Goal: Book appointment/travel/reservation

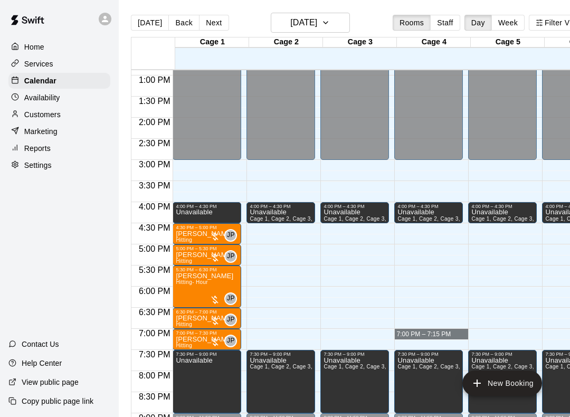
scroll to position [544, 0]
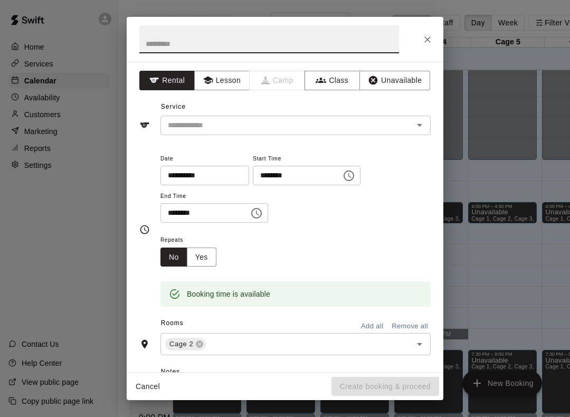
click at [413, 73] on button "Unavailable" at bounding box center [394, 81] width 71 height 20
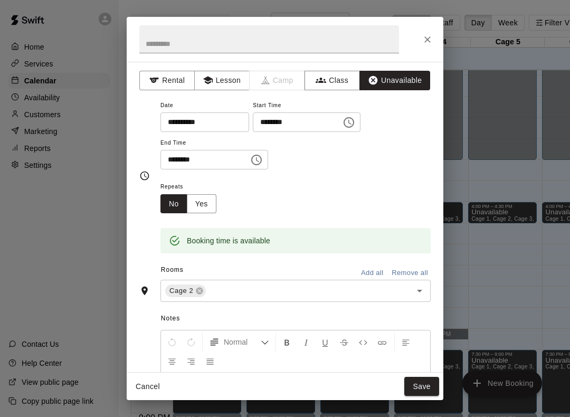
click at [375, 271] on button "Add all" at bounding box center [372, 273] width 34 height 16
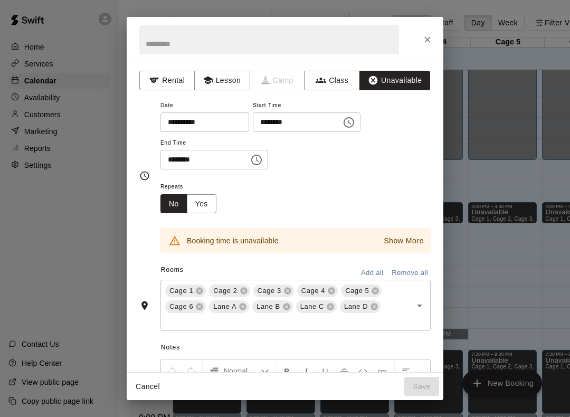
click at [200, 288] on icon at bounding box center [199, 291] width 7 height 7
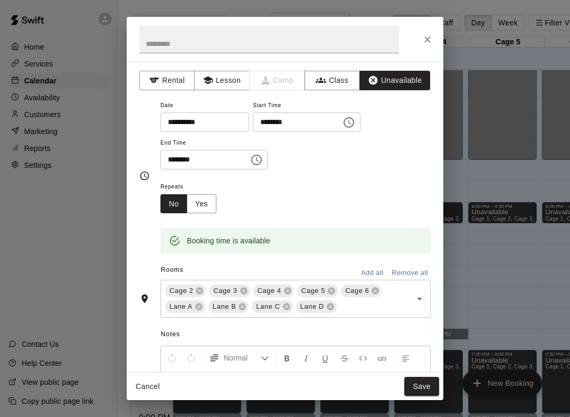
click at [423, 387] on button "Save" at bounding box center [421, 387] width 35 height 20
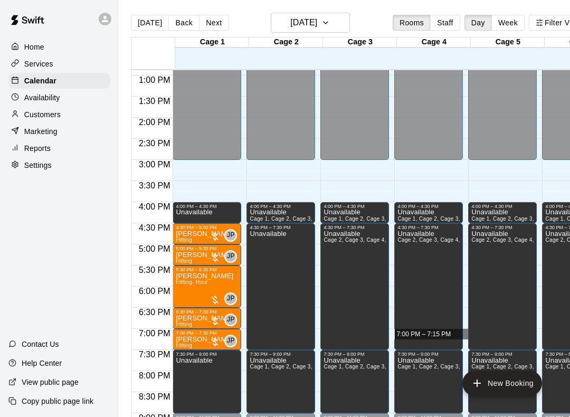
click at [231, 41] on div "Cage 1" at bounding box center [212, 42] width 74 height 10
click at [213, 24] on button "Next" at bounding box center [214, 23] width 30 height 16
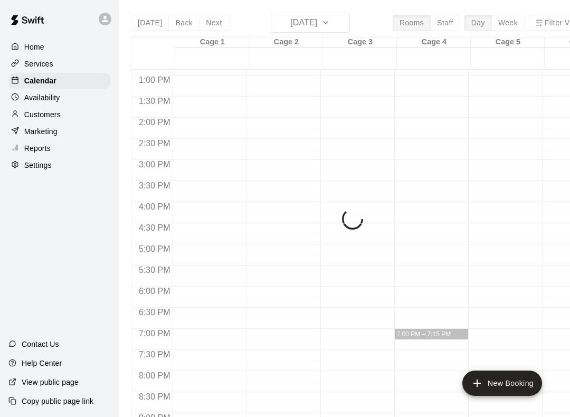
click at [212, 23] on div "[DATE] Back [DATE][DATE] Rooms Staff Day Week Filter View Cage 1 16 Tue Cage 2 …" at bounding box center [359, 221] width 457 height 417
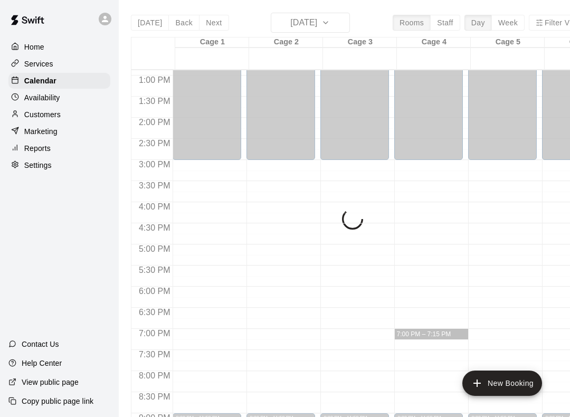
click at [212, 23] on div "[DATE] Back [DATE][DATE] Rooms Staff Day Week Filter View Cage 1 16 Tue Cage 2 …" at bounding box center [359, 221] width 457 height 417
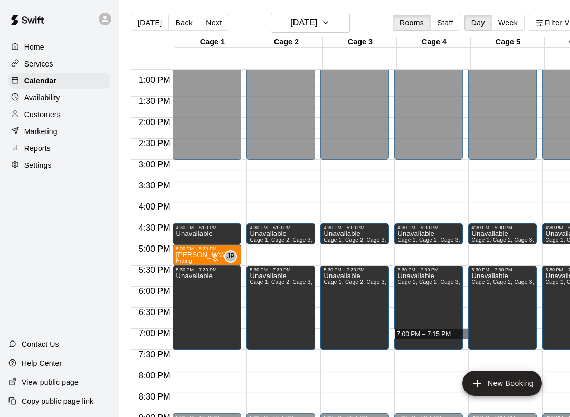
click at [211, 21] on button "Next" at bounding box center [214, 23] width 30 height 16
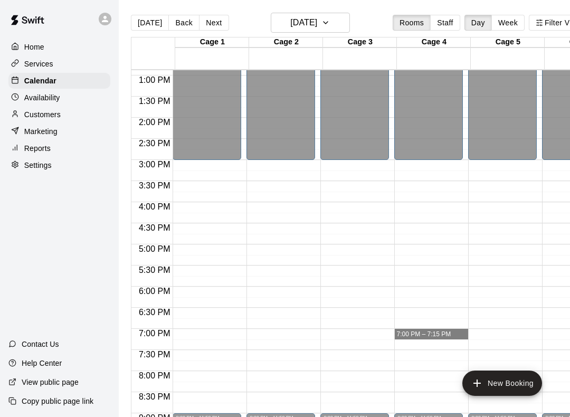
click at [216, 27] on button "Next" at bounding box center [214, 23] width 30 height 16
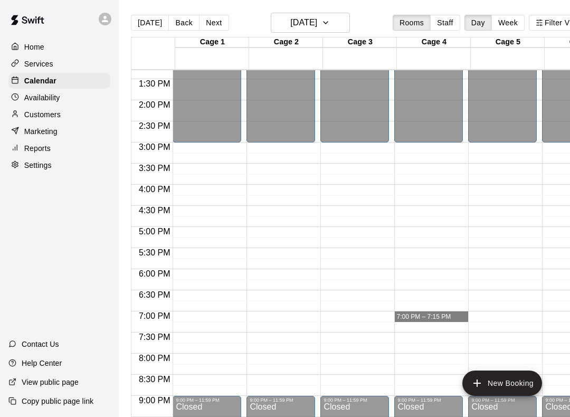
scroll to position [561, 0]
click at [450, 317] on span "7:00 PM – 7:15 PM" at bounding box center [423, 316] width 54 height 7
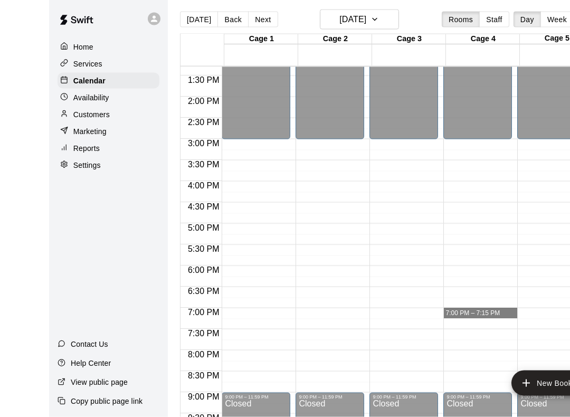
scroll to position [0, 0]
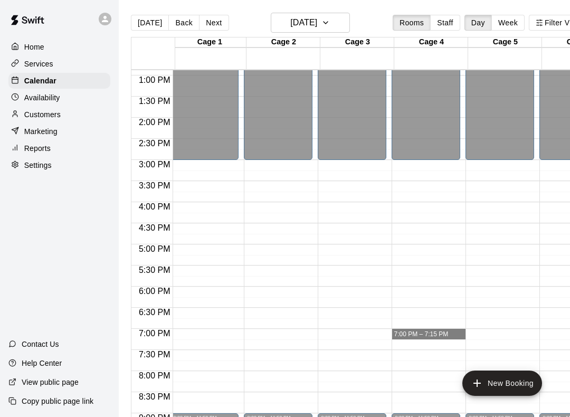
click at [514, 24] on button "Week" at bounding box center [507, 23] width 33 height 16
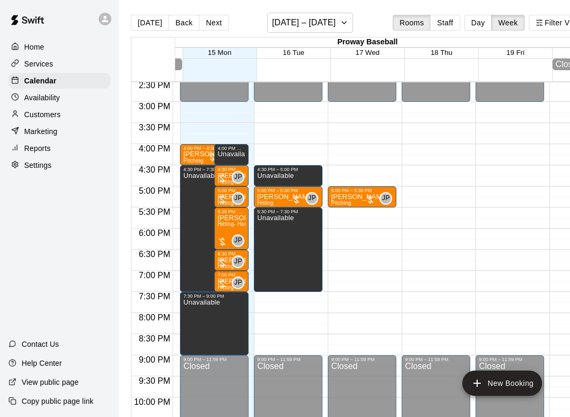
click at [299, 266] on div "Unavailable" at bounding box center [288, 422] width 62 height 417
click at [478, 25] on div at bounding box center [285, 208] width 570 height 417
click at [477, 26] on button "Day" at bounding box center [478, 23] width 27 height 16
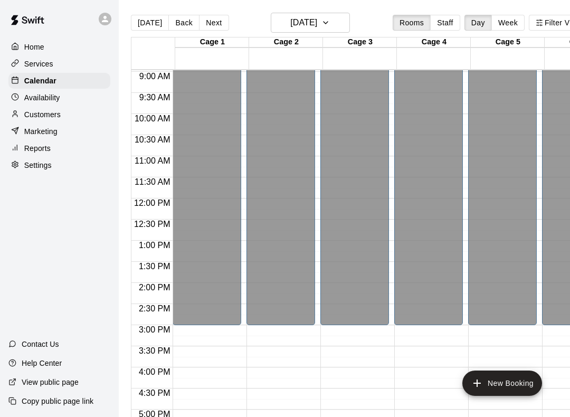
click at [176, 24] on button "Back" at bounding box center [183, 23] width 31 height 16
click at [179, 25] on button "Back" at bounding box center [183, 23] width 31 height 16
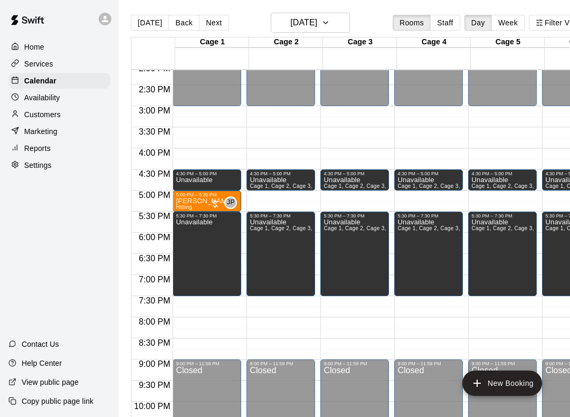
click at [214, 25] on button "Next" at bounding box center [214, 23] width 30 height 16
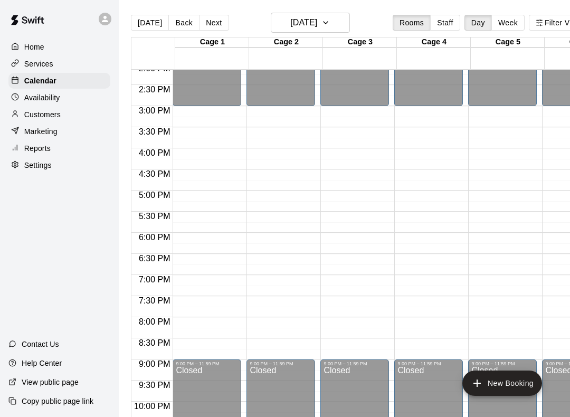
click at [213, 22] on button "Next" at bounding box center [214, 23] width 30 height 16
click at [214, 24] on button "Next" at bounding box center [214, 23] width 30 height 16
click at [212, 23] on button "Next" at bounding box center [214, 23] width 30 height 16
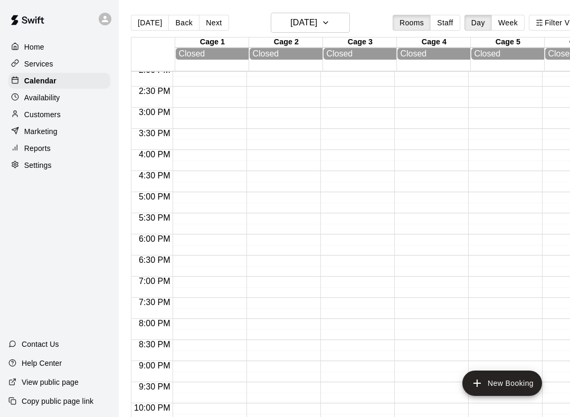
click at [215, 27] on button "Next" at bounding box center [214, 23] width 30 height 16
click at [213, 25] on button "Next" at bounding box center [214, 23] width 30 height 16
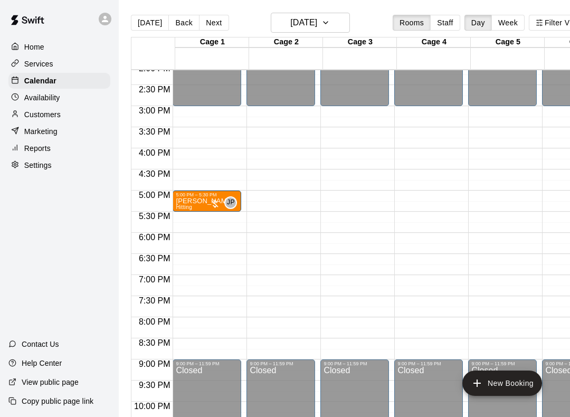
click at [211, 24] on button "Next" at bounding box center [214, 23] width 30 height 16
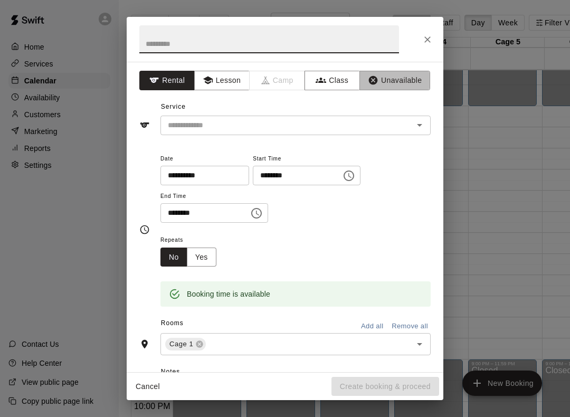
click at [399, 84] on button "Unavailable" at bounding box center [394, 81] width 71 height 20
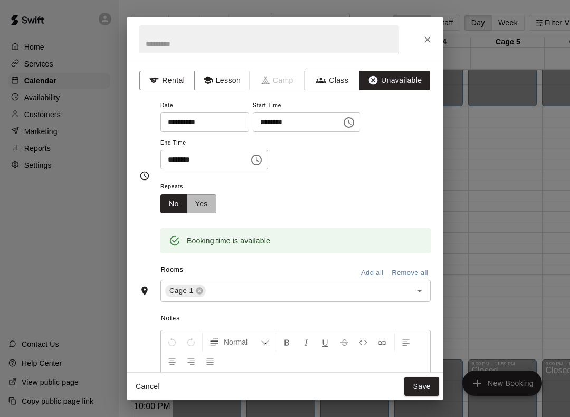
click at [205, 207] on button "Yes" at bounding box center [202, 204] width 30 height 20
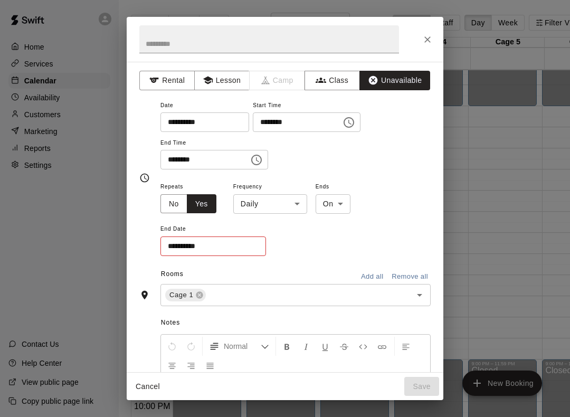
click at [297, 204] on body "Home Services Calendar Availability Customers Marketing Reports Settings Contac…" at bounding box center [285, 217] width 570 height 434
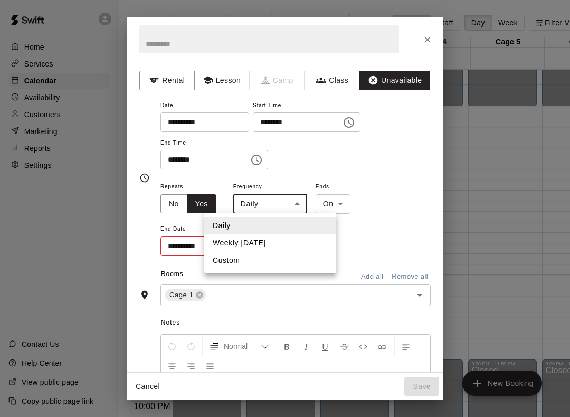
click at [276, 249] on li "Weekly [DATE]" at bounding box center [270, 242] width 132 height 17
type input "******"
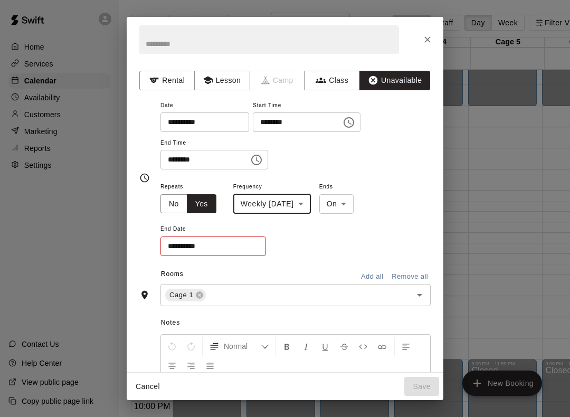
click at [236, 246] on input "**********" at bounding box center [209, 246] width 98 height 20
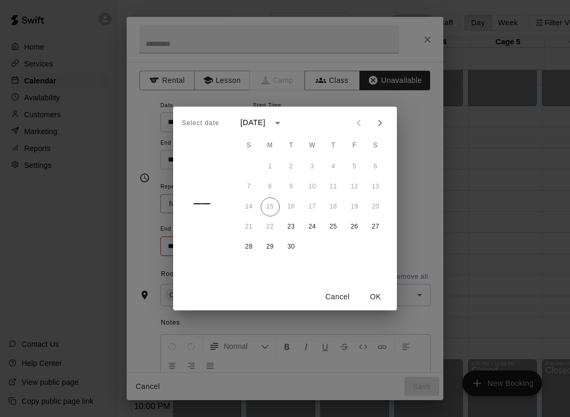
click at [375, 130] on button "Next month" at bounding box center [380, 122] width 21 height 21
click at [381, 124] on icon "Next month" at bounding box center [380, 123] width 4 height 6
click at [292, 248] on button "25" at bounding box center [291, 247] width 19 height 19
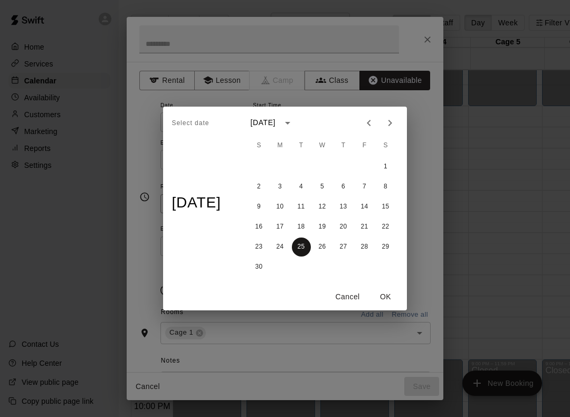
type input "**********"
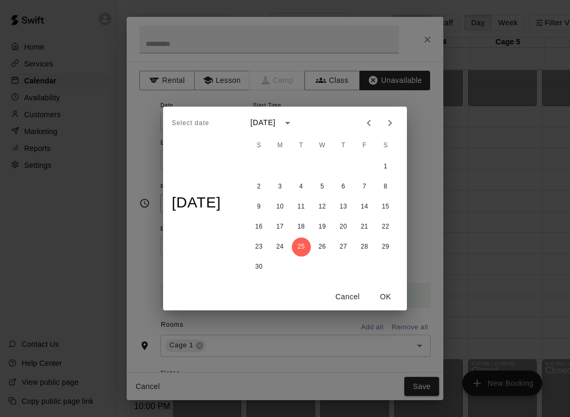
click at [389, 304] on button "OK" at bounding box center [386, 297] width 34 height 20
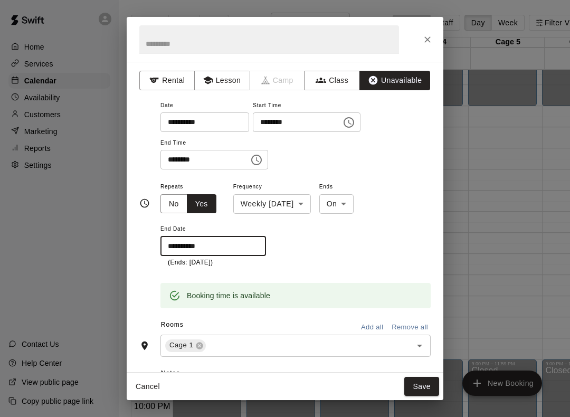
click at [427, 388] on button "Save" at bounding box center [421, 387] width 35 height 20
click at [276, 339] on input "text" at bounding box center [301, 345] width 189 height 13
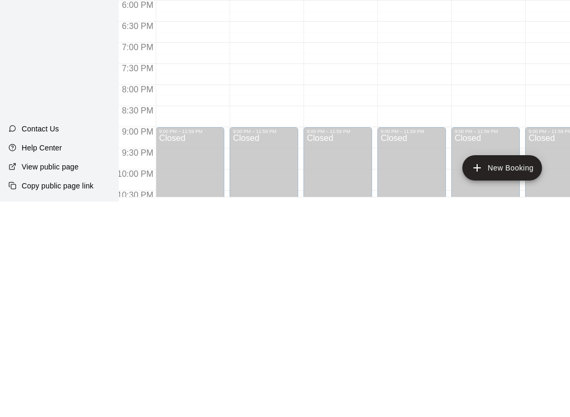
scroll to position [27, 17]
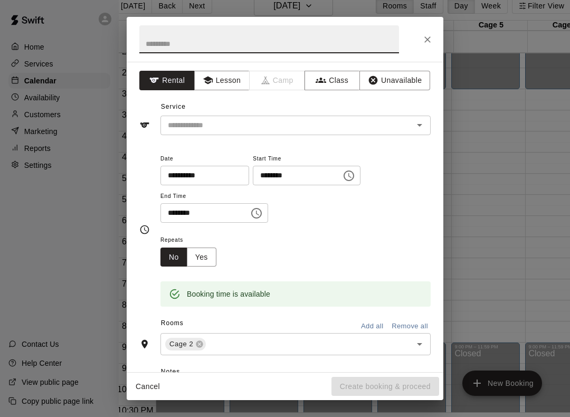
click at [404, 80] on button "Unavailable" at bounding box center [394, 81] width 71 height 20
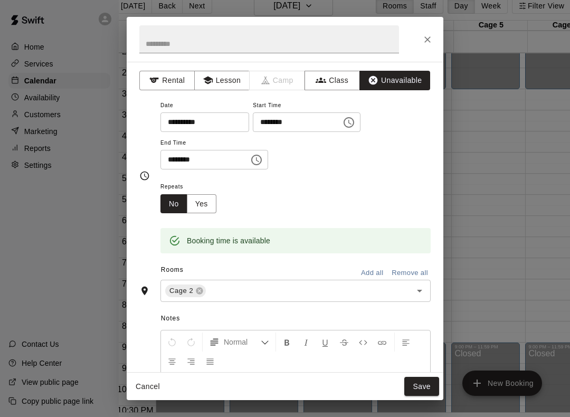
click at [207, 204] on button "Yes" at bounding box center [202, 204] width 30 height 20
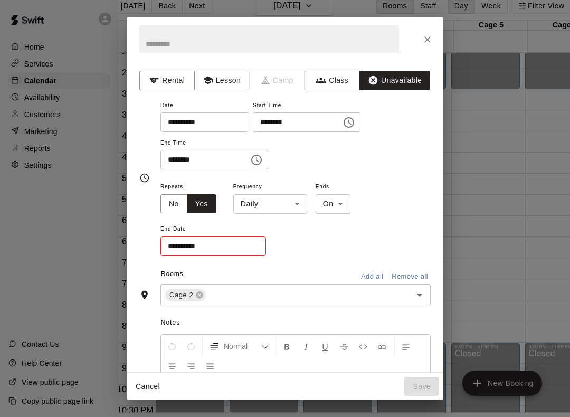
click at [287, 204] on body "Home Services Calendar Availability Customers Marketing Reports Settings Contac…" at bounding box center [268, 200] width 570 height 434
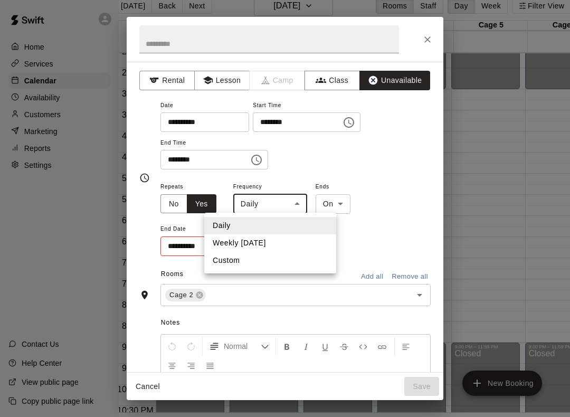
click at [295, 246] on li "Weekly [DATE]" at bounding box center [270, 242] width 132 height 17
type input "******"
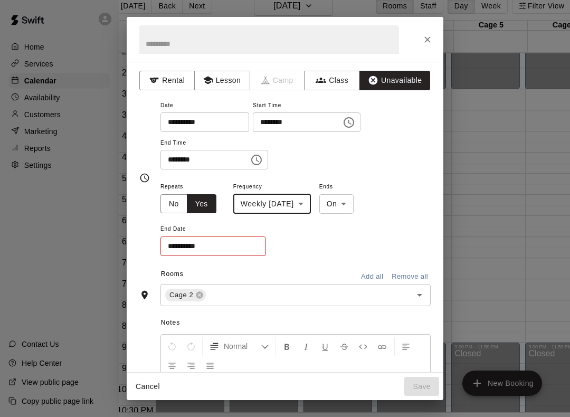
click at [238, 248] on input "**********" at bounding box center [209, 246] width 98 height 20
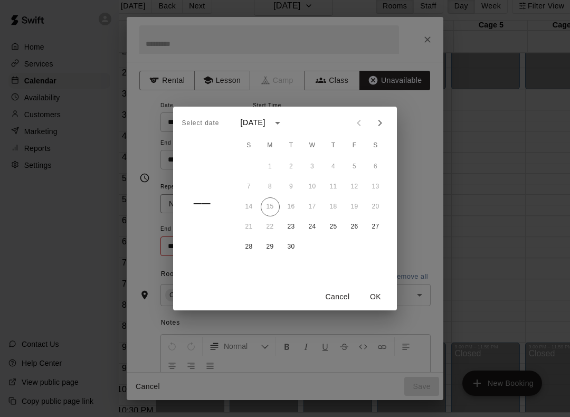
click at [380, 126] on icon "Next month" at bounding box center [380, 123] width 13 height 13
click at [381, 128] on icon "Next month" at bounding box center [380, 123] width 13 height 13
click at [295, 251] on button "25" at bounding box center [291, 247] width 19 height 19
type input "**********"
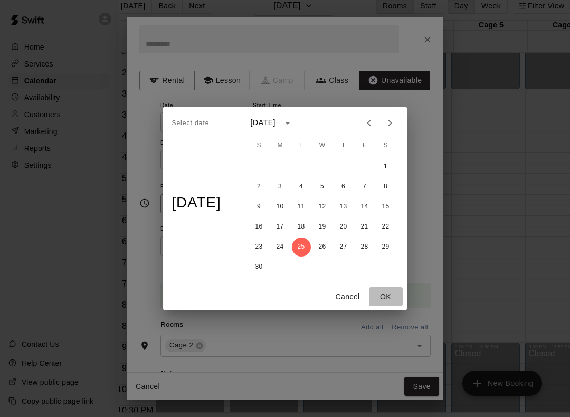
click at [394, 296] on button "OK" at bounding box center [386, 297] width 34 height 20
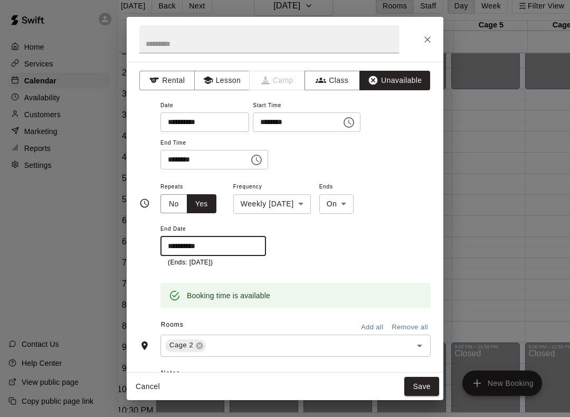
click at [377, 325] on button "Add all" at bounding box center [372, 327] width 34 height 16
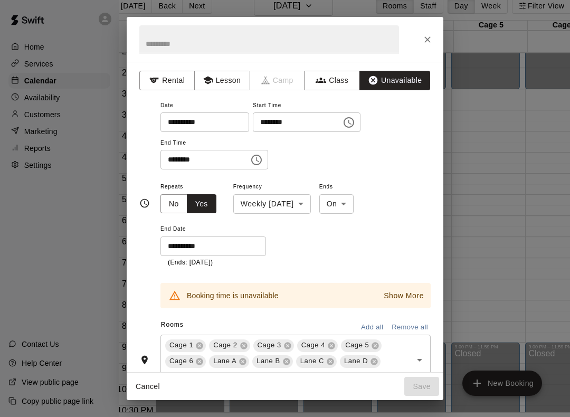
click at [202, 346] on icon at bounding box center [199, 346] width 8 height 8
click at [202, 342] on icon at bounding box center [199, 345] width 7 height 7
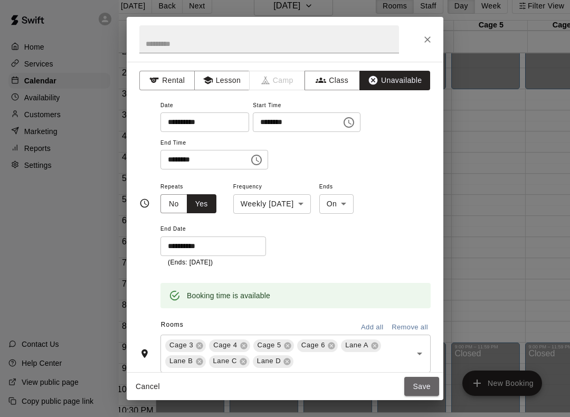
click at [422, 387] on button "Save" at bounding box center [421, 387] width 35 height 20
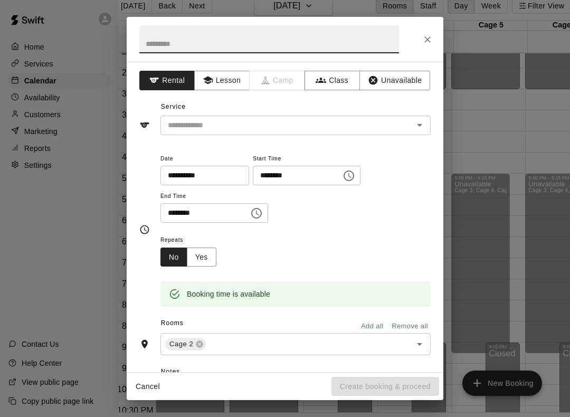
click at [403, 86] on button "Unavailable" at bounding box center [394, 81] width 71 height 20
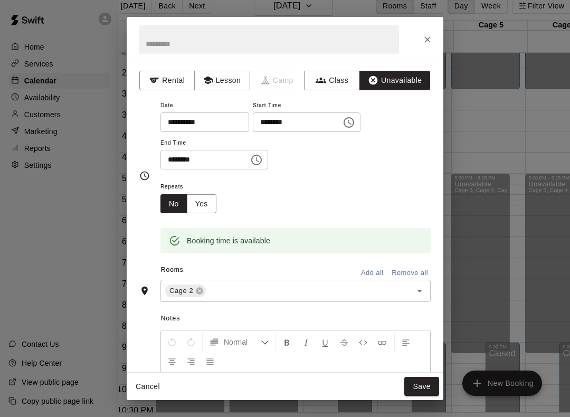
click at [422, 385] on button "Save" at bounding box center [421, 387] width 35 height 20
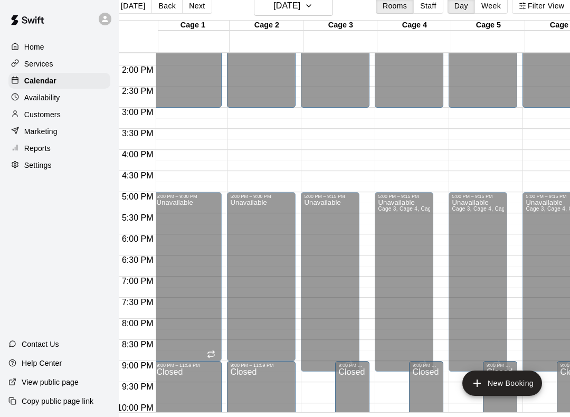
scroll to position [0, 2]
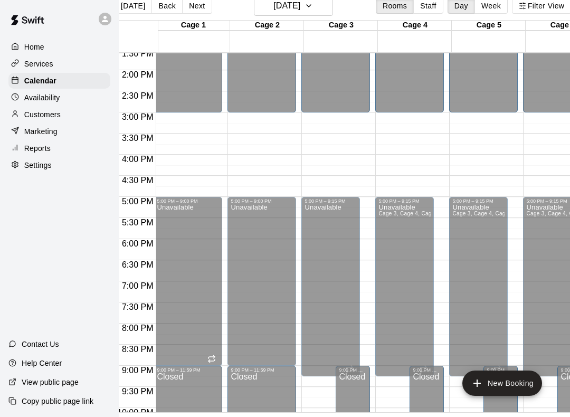
click at [42, 80] on p "Calendar" at bounding box center [40, 80] width 32 height 11
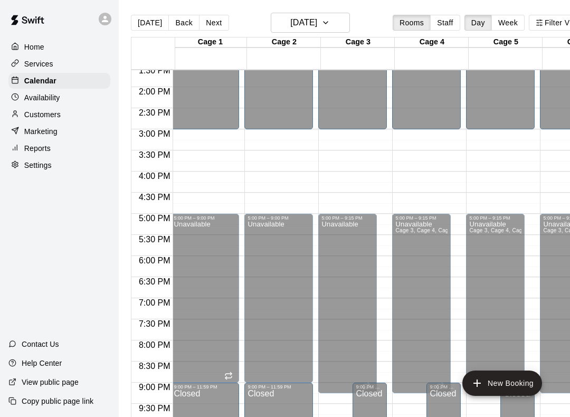
click at [177, 27] on button "Back" at bounding box center [183, 23] width 31 height 16
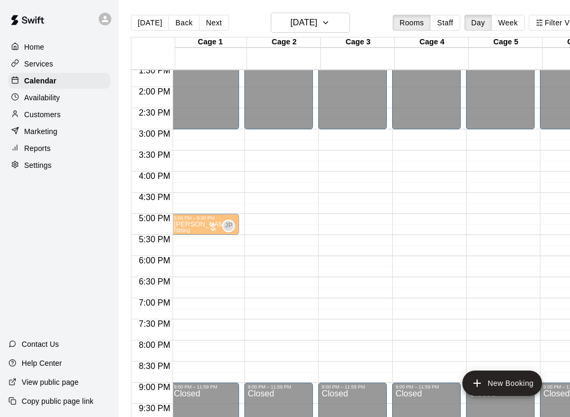
click at [180, 21] on button "Back" at bounding box center [183, 23] width 31 height 16
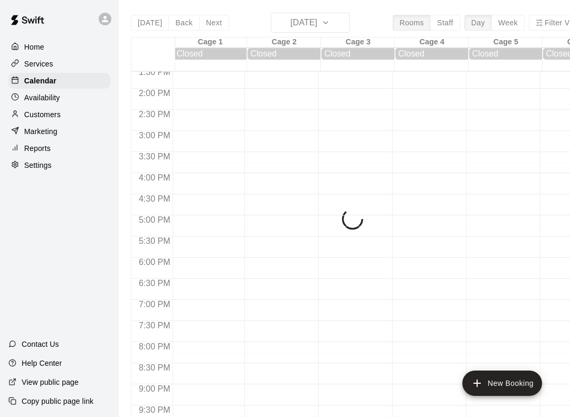
click at [180, 21] on div "[DATE] Back [DATE][DATE] Rooms Staff Day Week Filter View Cage 1 21 Sun Closed …" at bounding box center [359, 221] width 457 height 417
click at [181, 24] on div "[DATE] Back [DATE][DATE] Rooms Staff Day Week Filter View Cage 1 21 Sun Closed …" at bounding box center [359, 221] width 457 height 417
click at [182, 25] on button "Back" at bounding box center [183, 23] width 31 height 16
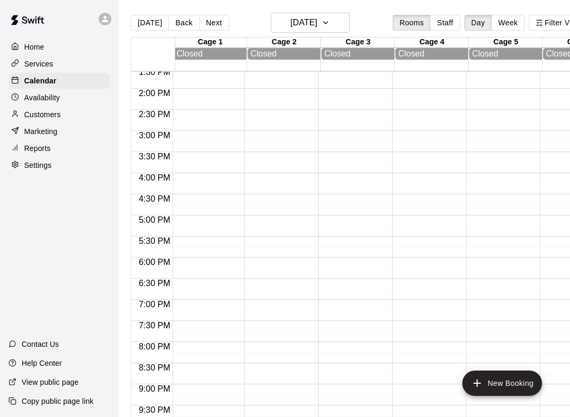
click at [182, 30] on button "Back" at bounding box center [183, 23] width 31 height 16
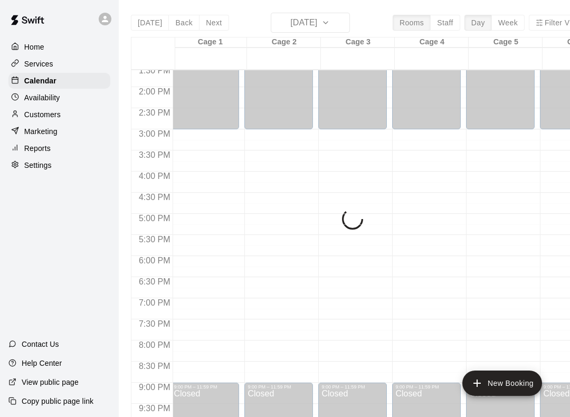
click at [183, 25] on button "Back" at bounding box center [183, 23] width 31 height 16
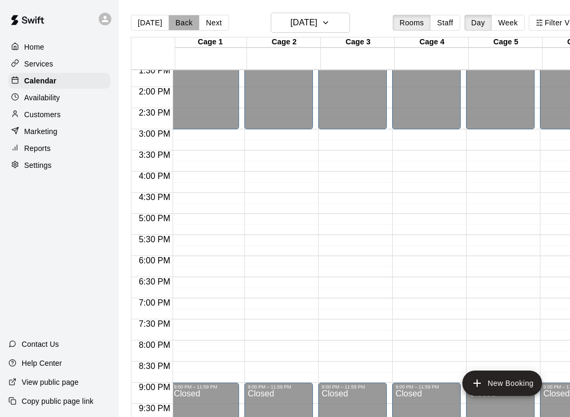
click at [181, 29] on button "Back" at bounding box center [183, 23] width 31 height 16
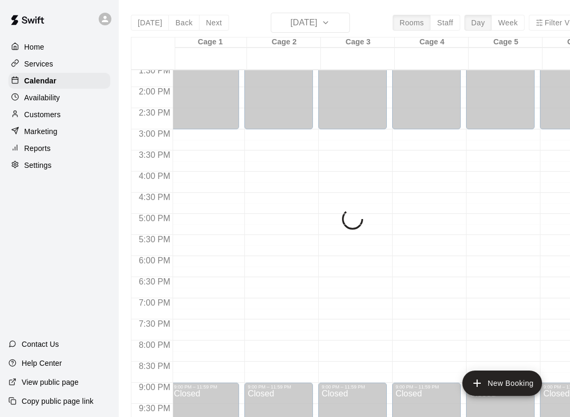
click at [183, 20] on button "Back" at bounding box center [183, 23] width 31 height 16
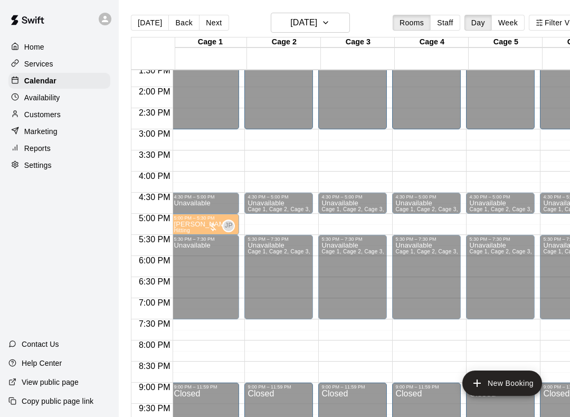
click at [200, 224] on p "[PERSON_NAME]" at bounding box center [203, 224] width 58 height 0
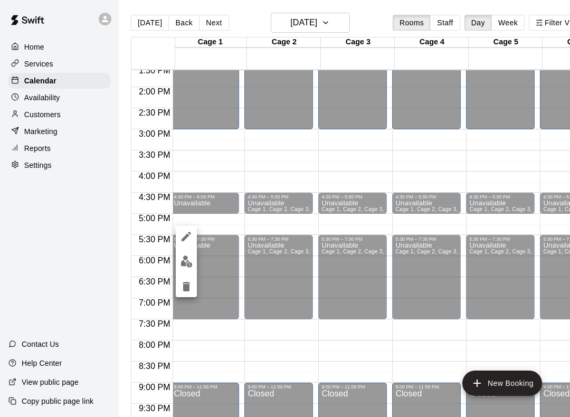
click at [184, 266] on img "edit" at bounding box center [187, 261] width 12 height 12
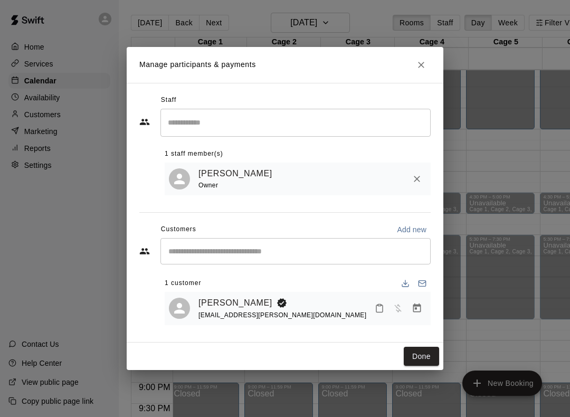
click at [221, 317] on span "[EMAIL_ADDRESS][PERSON_NAME][DOMAIN_NAME]" at bounding box center [282, 314] width 168 height 7
click at [428, 347] on button "Done" at bounding box center [421, 357] width 35 height 20
